Goal: Task Accomplishment & Management: Use online tool/utility

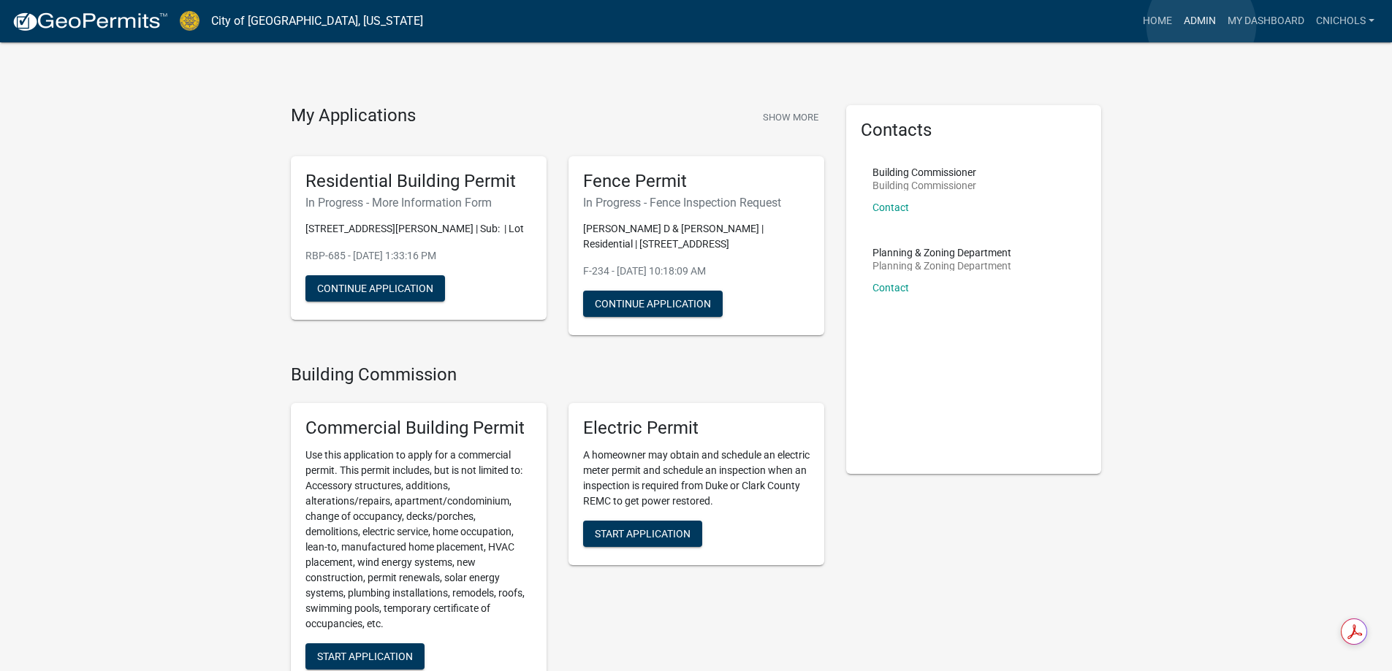
click at [1201, 25] on link "Admin" at bounding box center [1200, 21] width 44 height 28
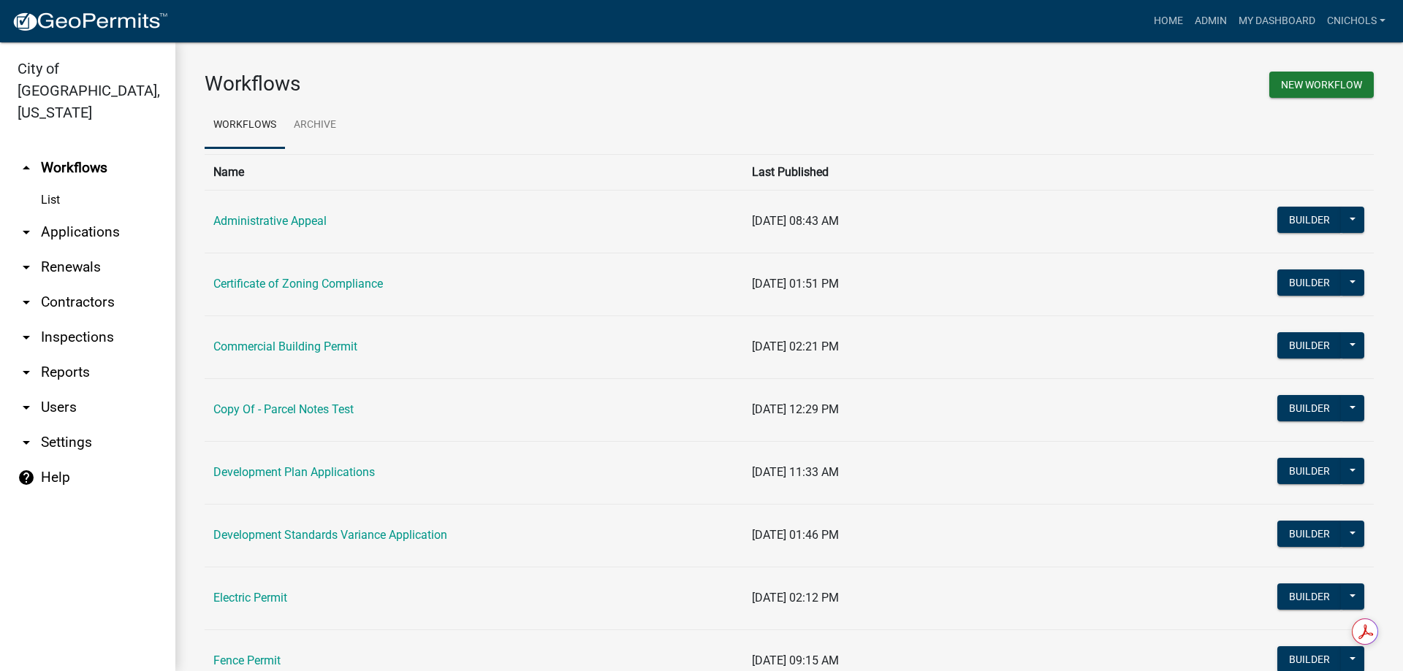
click at [74, 215] on link "arrow_drop_down Applications" at bounding box center [87, 232] width 175 height 35
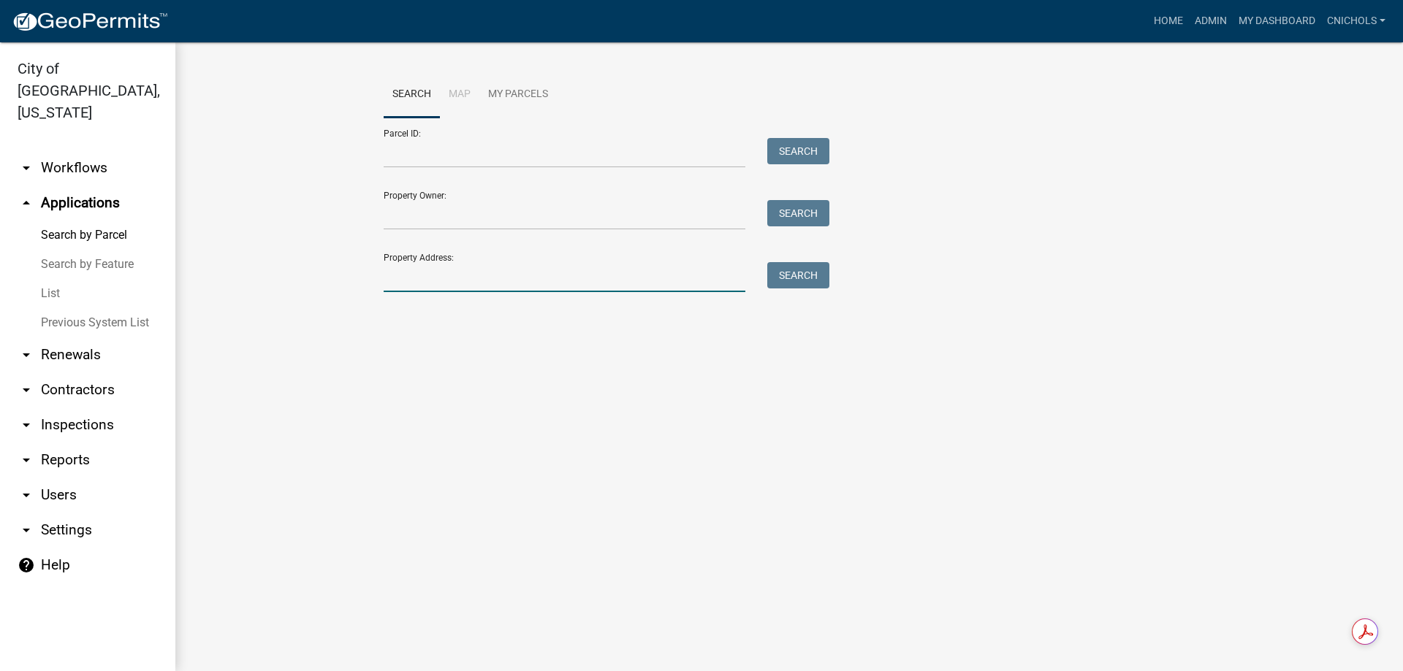
click at [452, 281] on input "Property Address:" at bounding box center [565, 277] width 362 height 30
click at [820, 279] on button "Search" at bounding box center [798, 275] width 62 height 26
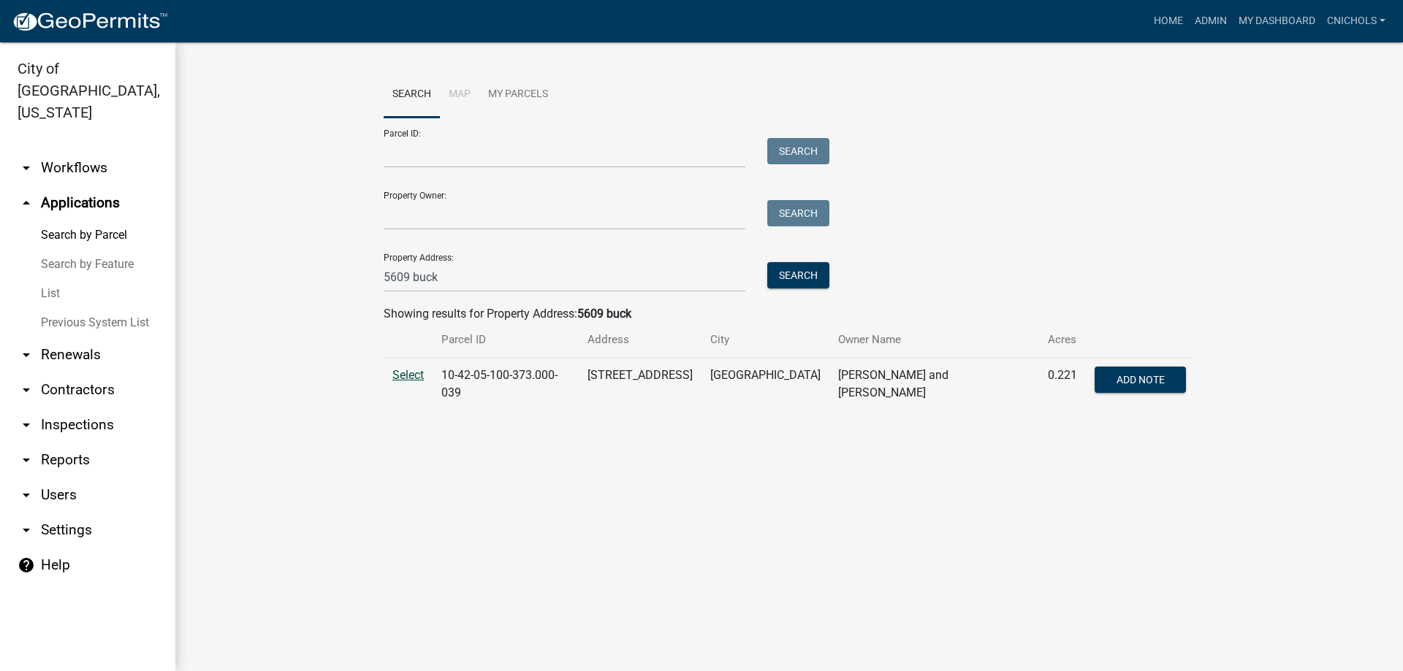
click at [410, 375] on span "Select" at bounding box center [407, 375] width 31 height 14
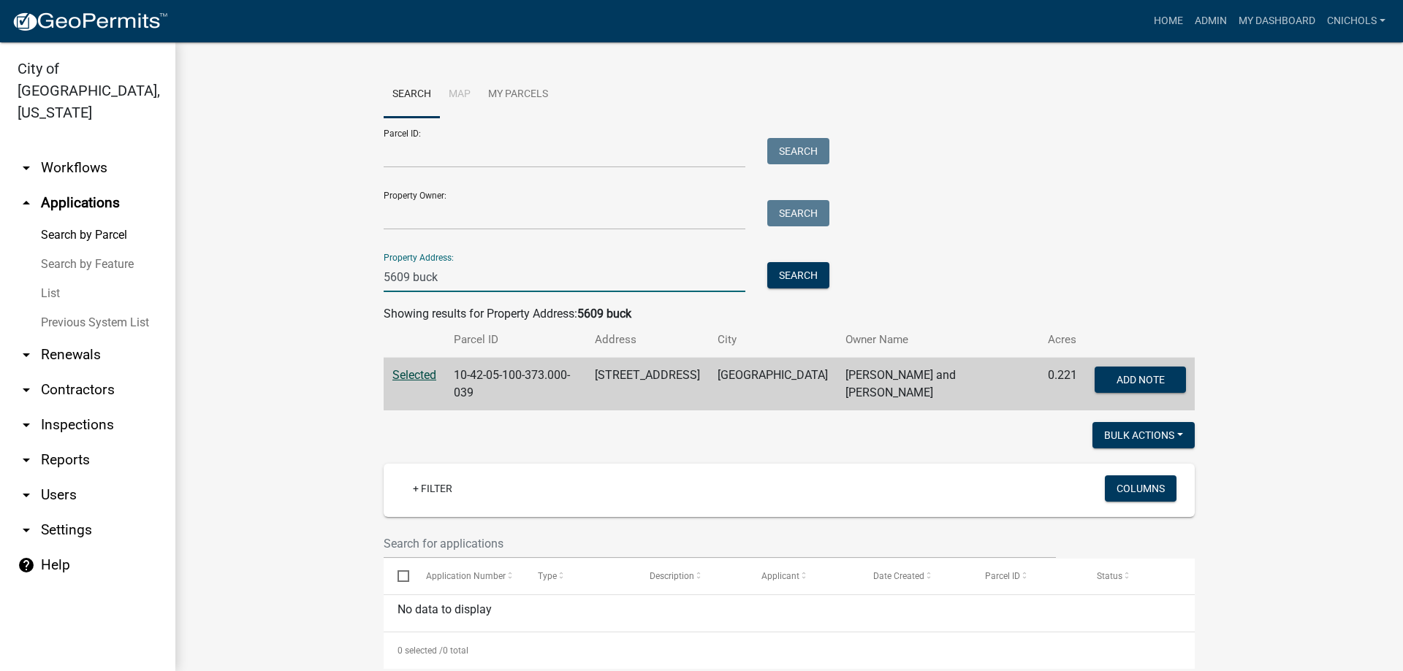
click at [455, 279] on input "5609 buck" at bounding box center [565, 277] width 362 height 30
type input "5611 buck"
click at [799, 273] on button "Search" at bounding box center [798, 275] width 62 height 26
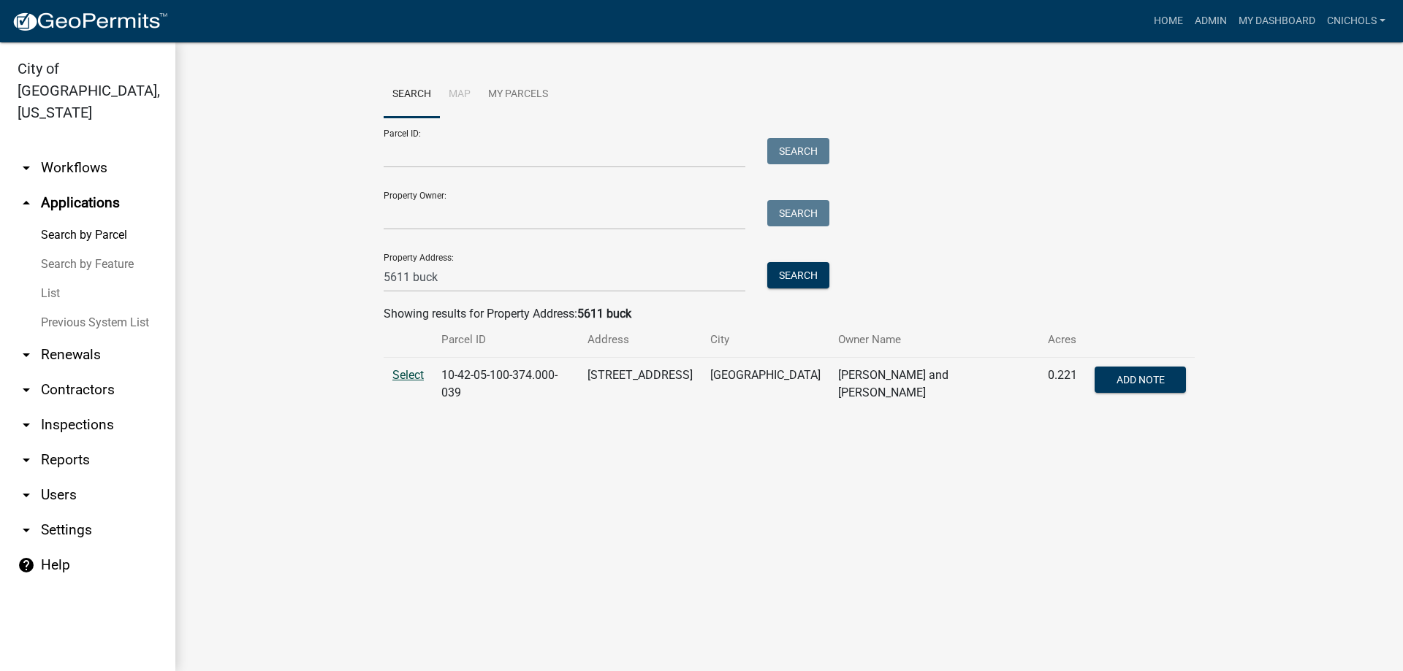
click at [406, 375] on span "Select" at bounding box center [407, 375] width 31 height 14
